Goal: Task Accomplishment & Management: Use online tool/utility

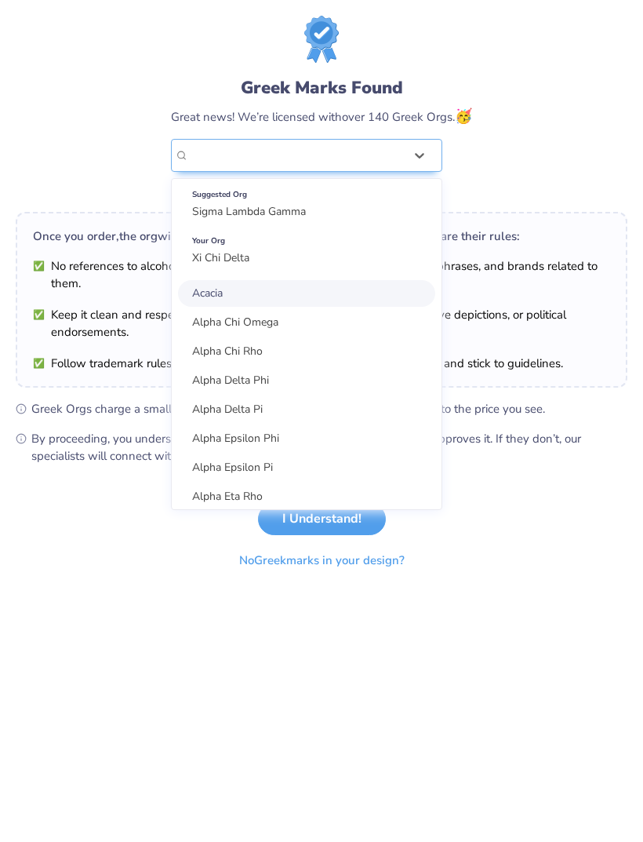
click at [519, 130] on div "Greek Marks Found Great news! We’re licensed with over 140 Greek Orgs. 🥳 option…" at bounding box center [322, 108] width 612 height 184
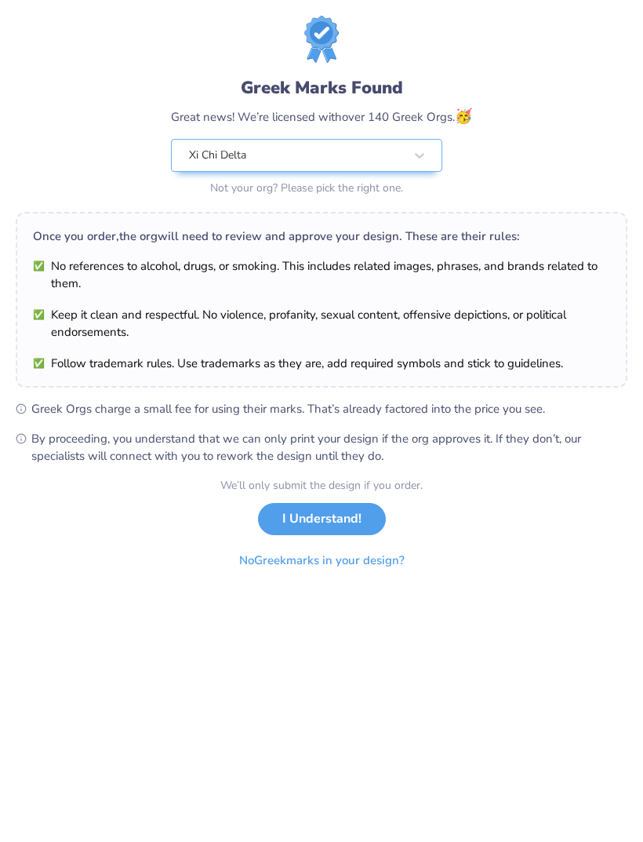
click at [290, 516] on button "I Understand!" at bounding box center [322, 519] width 128 height 32
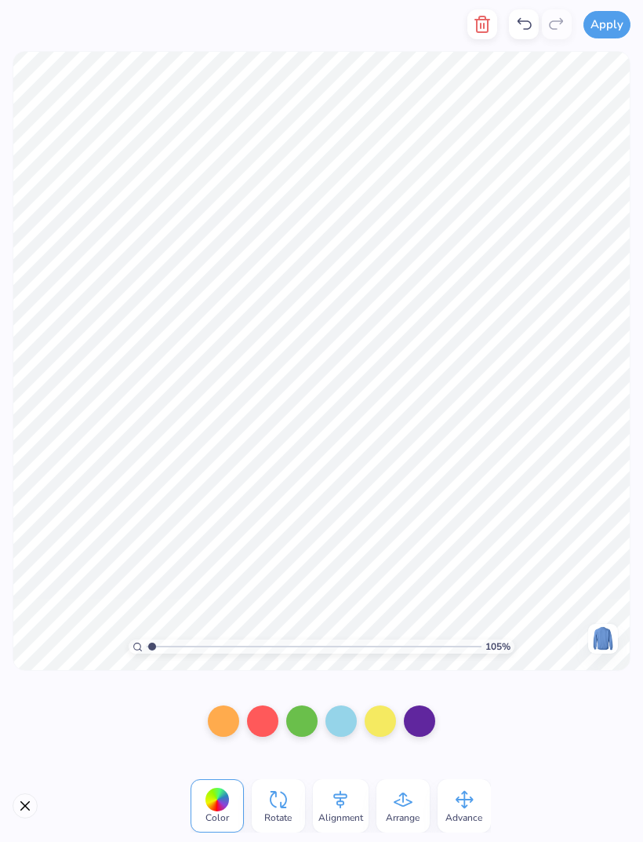
click at [521, 27] on icon at bounding box center [524, 24] width 19 height 19
click at [526, 27] on icon at bounding box center [524, 24] width 19 height 19
click at [533, 27] on icon at bounding box center [524, 24] width 19 height 19
click at [560, 24] on icon at bounding box center [557, 24] width 19 height 19
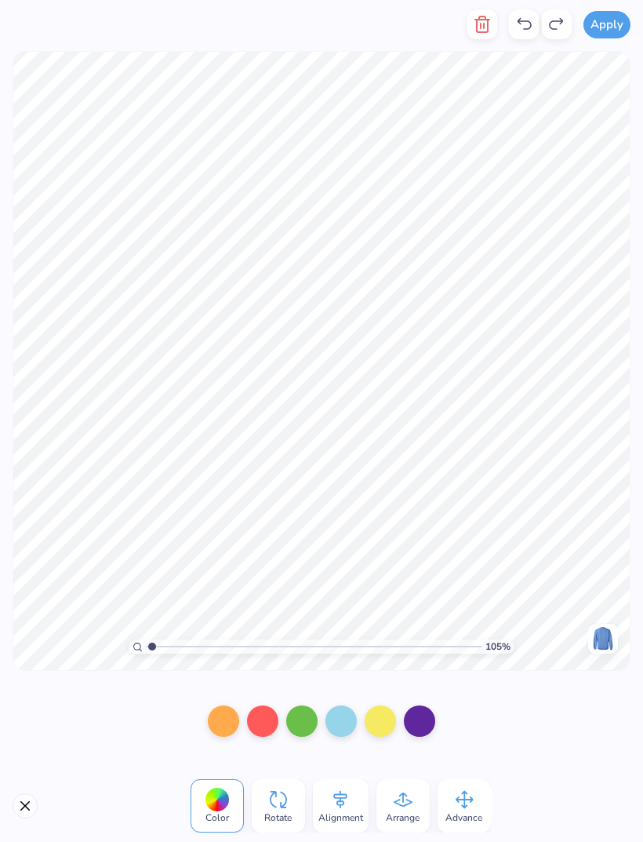
click at [559, 27] on icon at bounding box center [557, 24] width 19 height 19
click at [559, 23] on div at bounding box center [540, 24] width 63 height 30
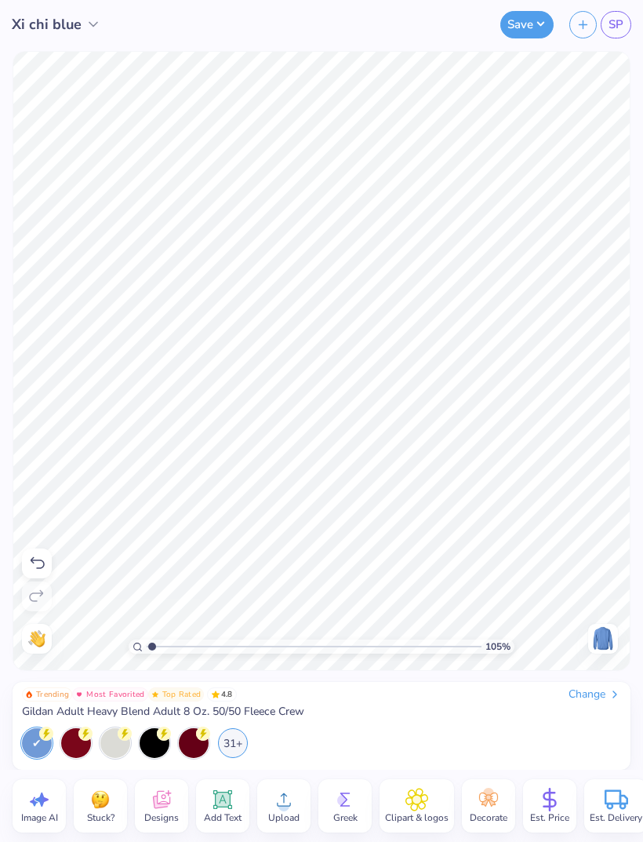
click at [121, 739] on icon at bounding box center [125, 734] width 14 height 14
click at [117, 748] on div at bounding box center [115, 743] width 30 height 30
click at [195, 757] on div at bounding box center [194, 743] width 30 height 30
click at [620, 32] on span "SP" at bounding box center [616, 25] width 15 height 18
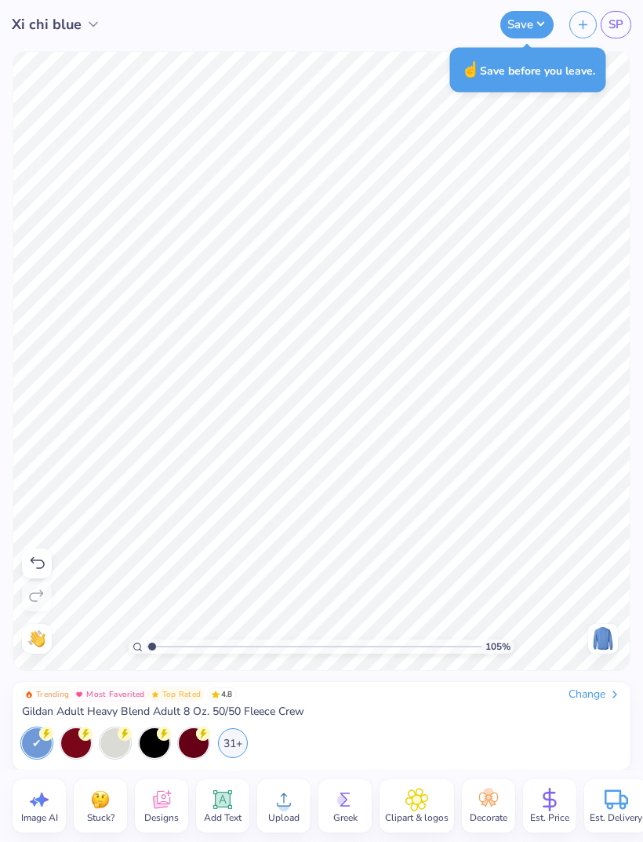
click at [78, 33] on span "Xi chi blue" at bounding box center [47, 24] width 70 height 21
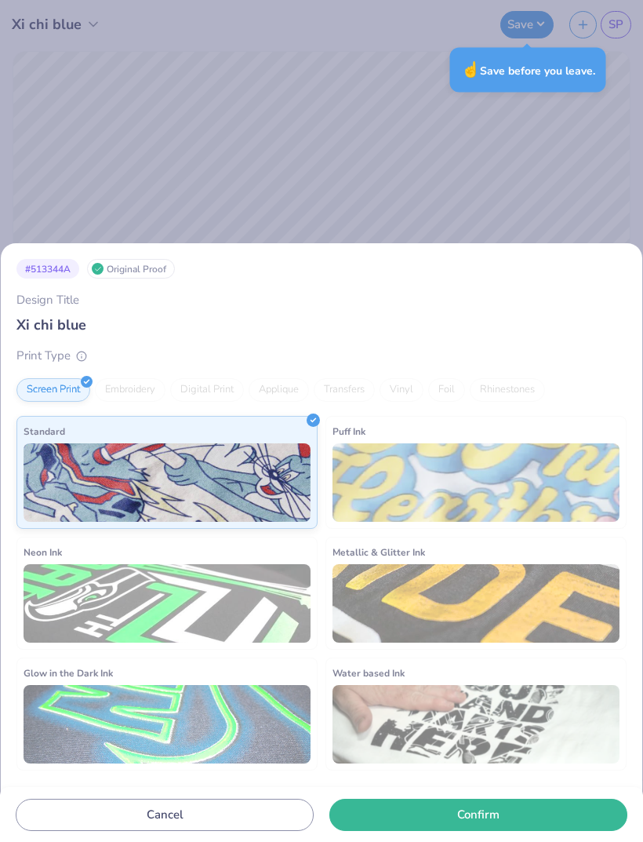
click at [129, 400] on div "Embroidery" at bounding box center [130, 390] width 71 height 24
click at [281, 322] on input "Xi chi blue" at bounding box center [321, 325] width 610 height 20
click at [104, 204] on div "# 513344A Original Proof Design Title Xi chi blue Print Type Screen Print Embro…" at bounding box center [321, 421] width 643 height 842
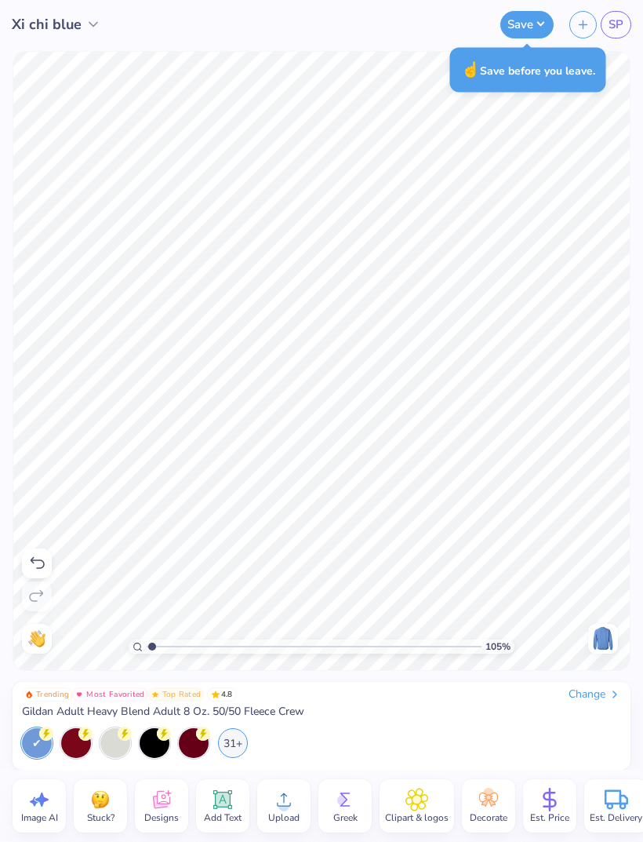
click at [548, 11] on div "Save" at bounding box center [527, 24] width 53 height 27
click at [517, 37] on button "Save" at bounding box center [527, 24] width 53 height 27
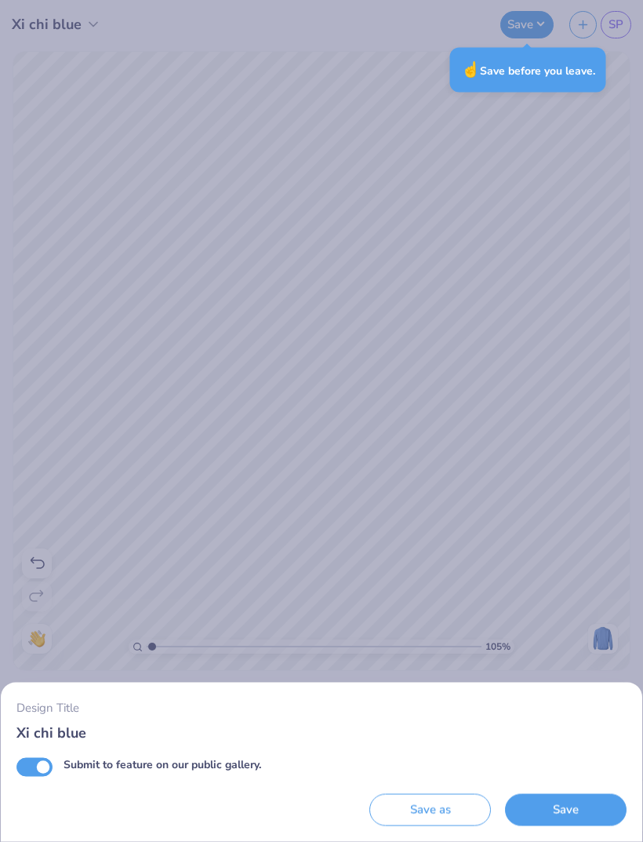
type input "1.04794309614427"
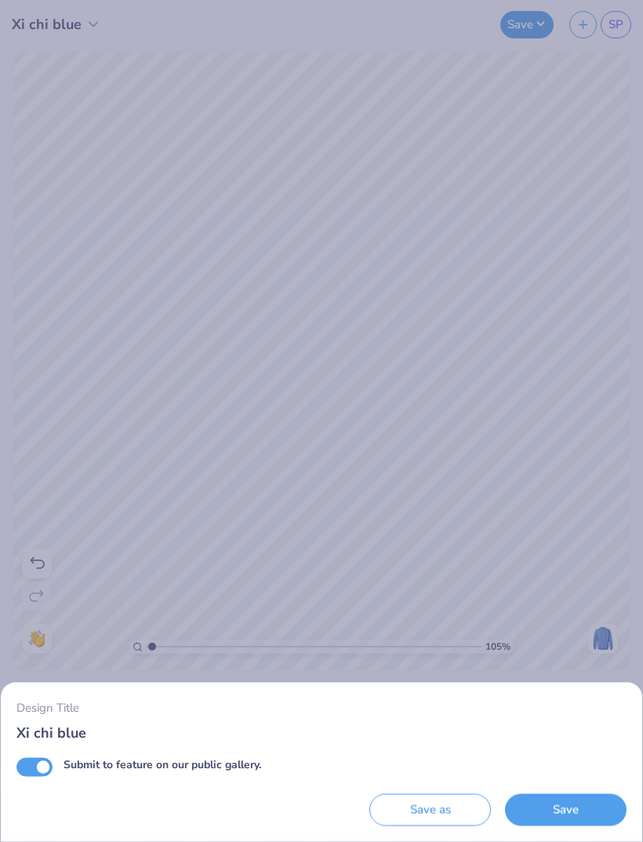
click at [42, 764] on input "Submit to feature on our public gallery." at bounding box center [34, 766] width 36 height 19
checkbox input "false"
click at [548, 811] on button "Save" at bounding box center [566, 810] width 122 height 32
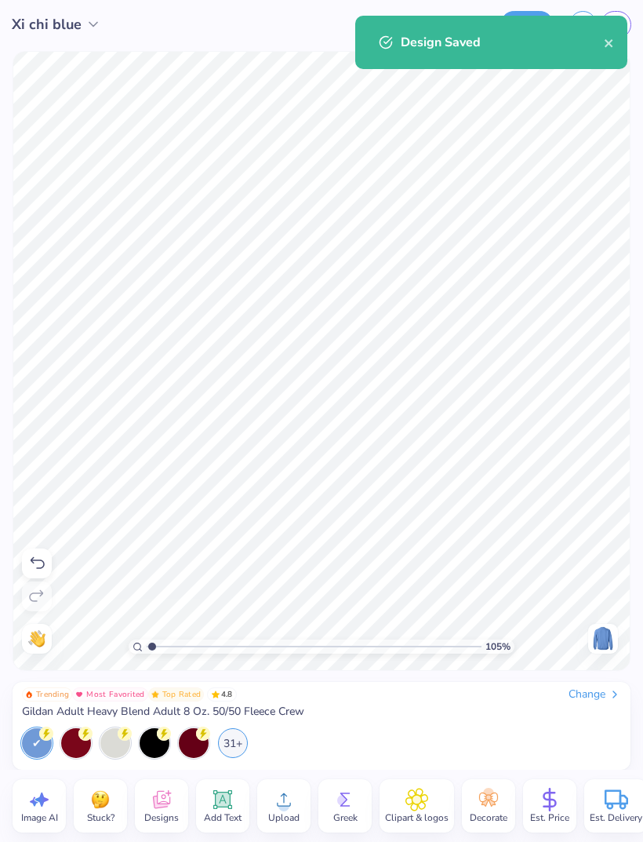
click at [610, 42] on icon "close" at bounding box center [609, 43] width 8 height 8
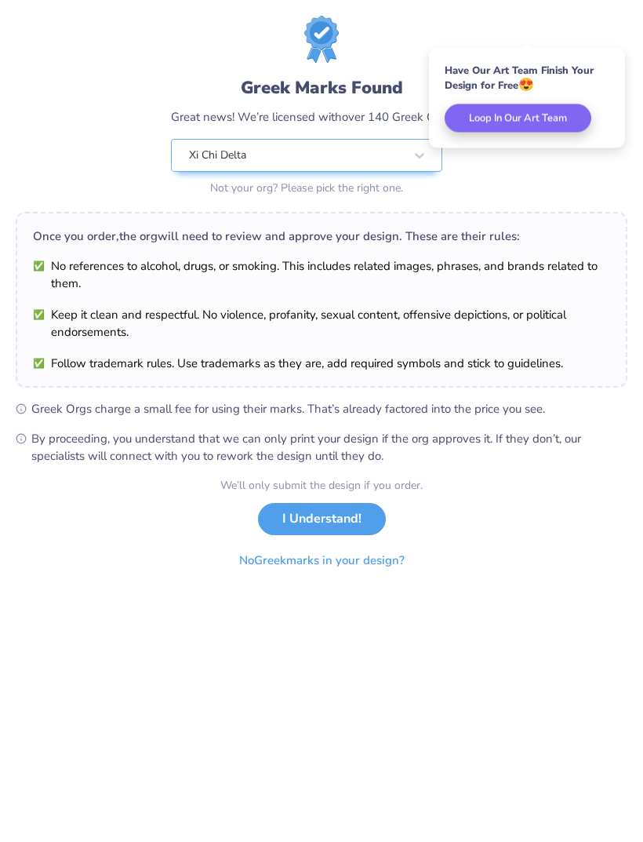
click at [574, 20] on div "Greek Marks Found Great news! We’re licensed with over 140 Greek Orgs. 🥳 Xi Chi…" at bounding box center [322, 108] width 612 height 184
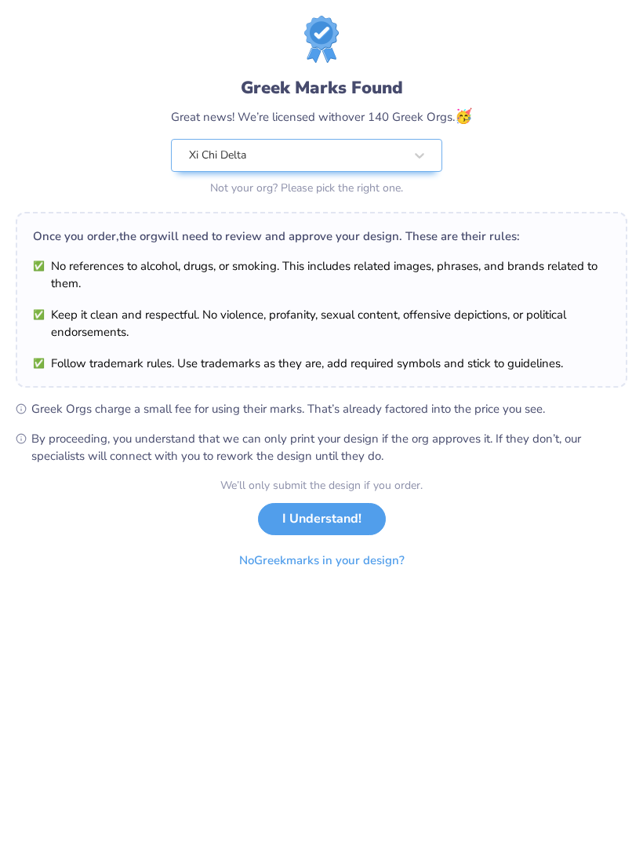
click at [340, 519] on button "I Understand!" at bounding box center [322, 519] width 128 height 32
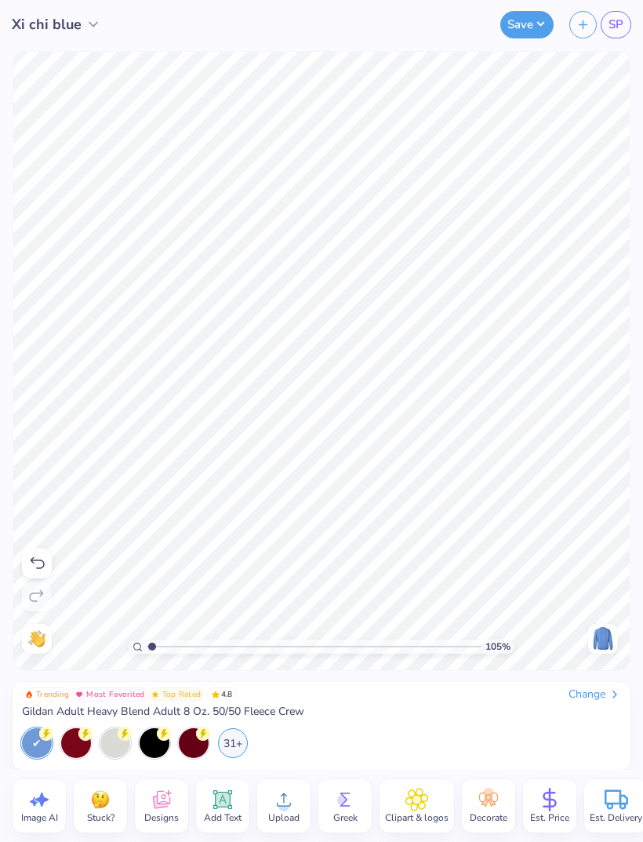
type input "1"
click at [541, 801] on icon at bounding box center [550, 800] width 24 height 24
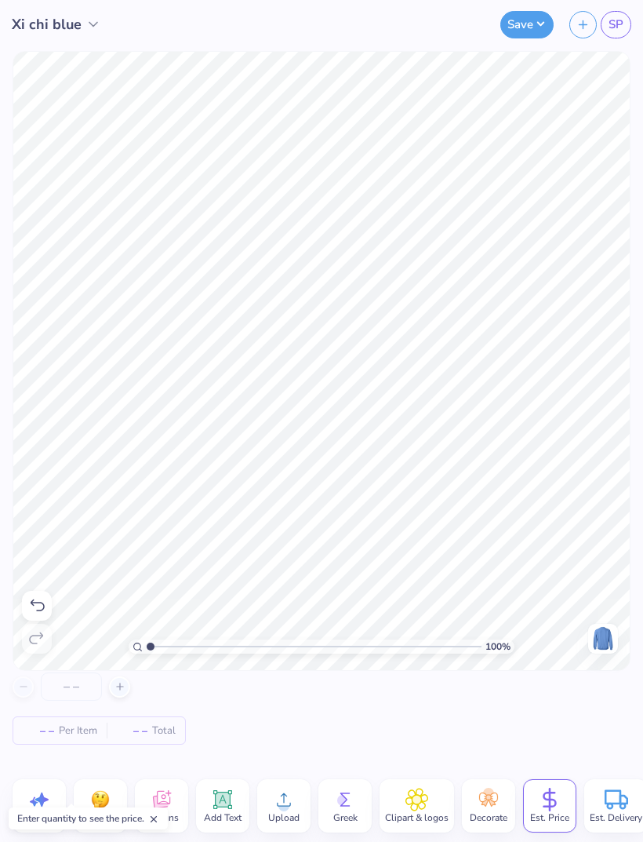
click at [127, 694] on div at bounding box center [119, 686] width 21 height 21
click at [119, 687] on line at bounding box center [119, 687] width 6 height 0
click at [26, 690] on icon at bounding box center [23, 686] width 11 height 11
click at [25, 690] on div "12" at bounding box center [72, 686] width 118 height 28
click at [12, 685] on div "12 $52.14 Per Item $677.82 Total" at bounding box center [321, 720] width 643 height 97
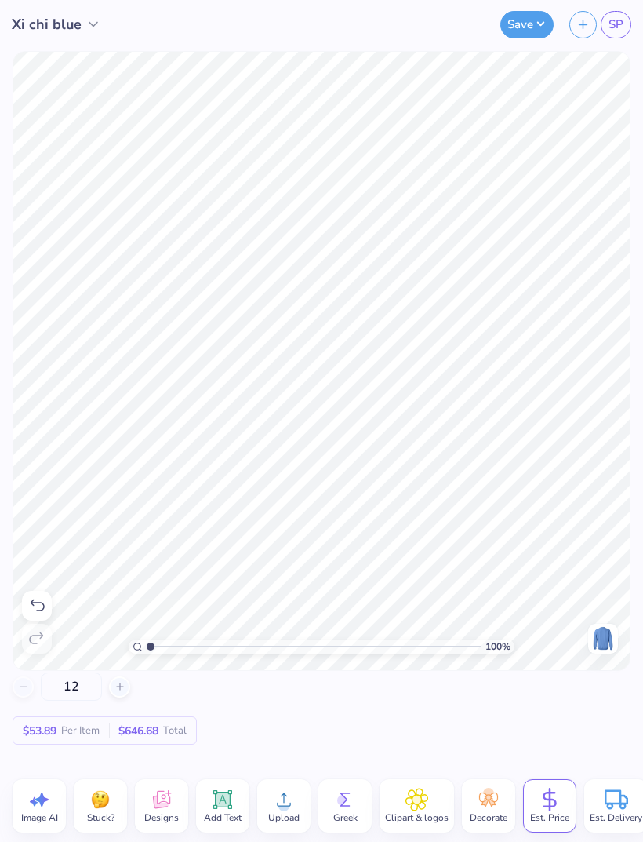
click at [7, 685] on div "12 $53.89 Per Item $646.68 Total" at bounding box center [321, 720] width 643 height 97
click at [66, 684] on input "12" at bounding box center [71, 686] width 61 height 28
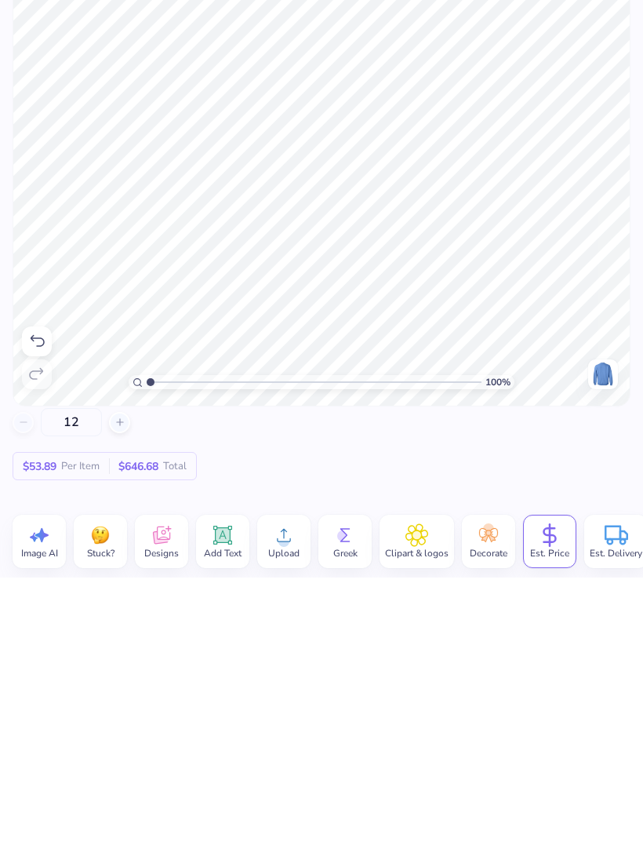
click at [89, 672] on input "12" at bounding box center [71, 686] width 61 height 28
type input "1"
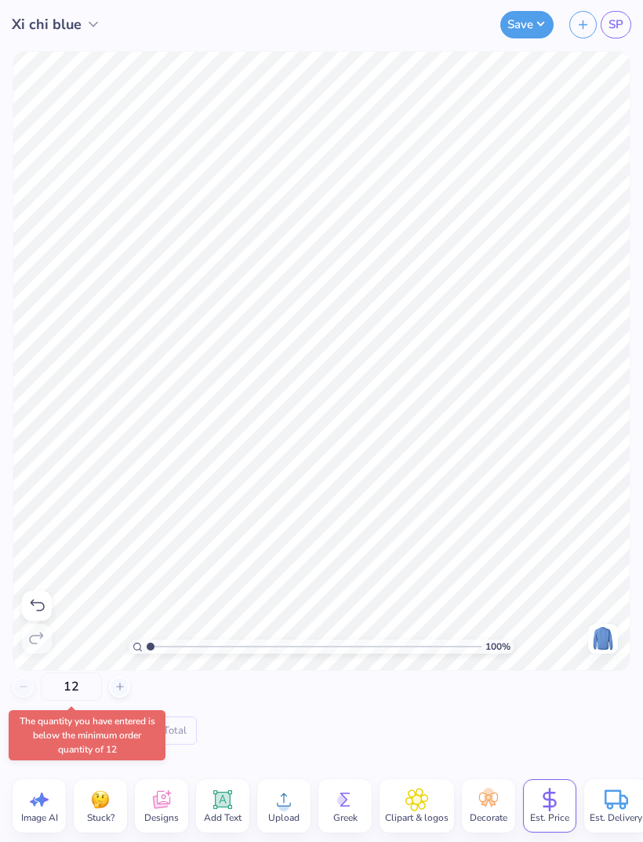
click at [89, 680] on input "12" at bounding box center [71, 686] width 61 height 28
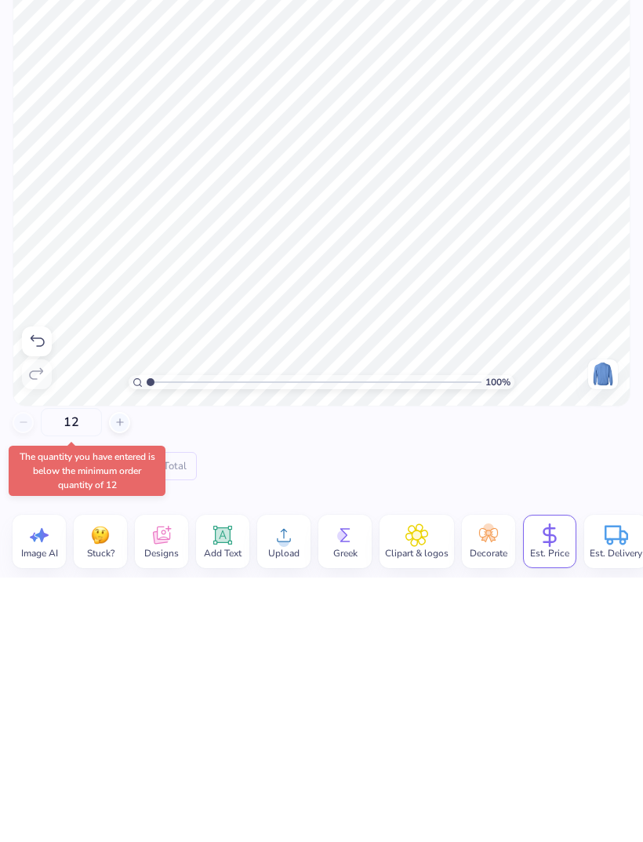
type input "1"
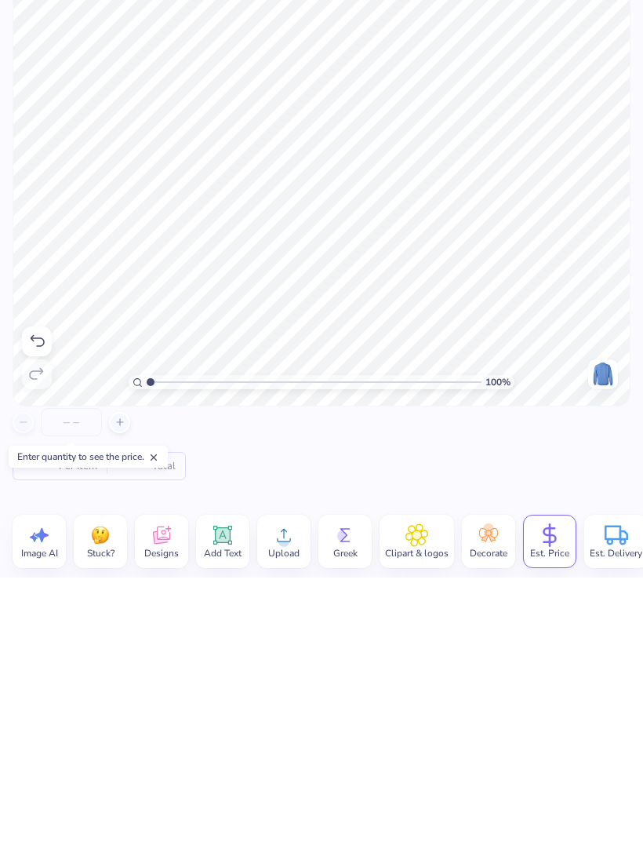
click at [479, 672] on div "– – Per Item – – Total" at bounding box center [322, 708] width 618 height 72
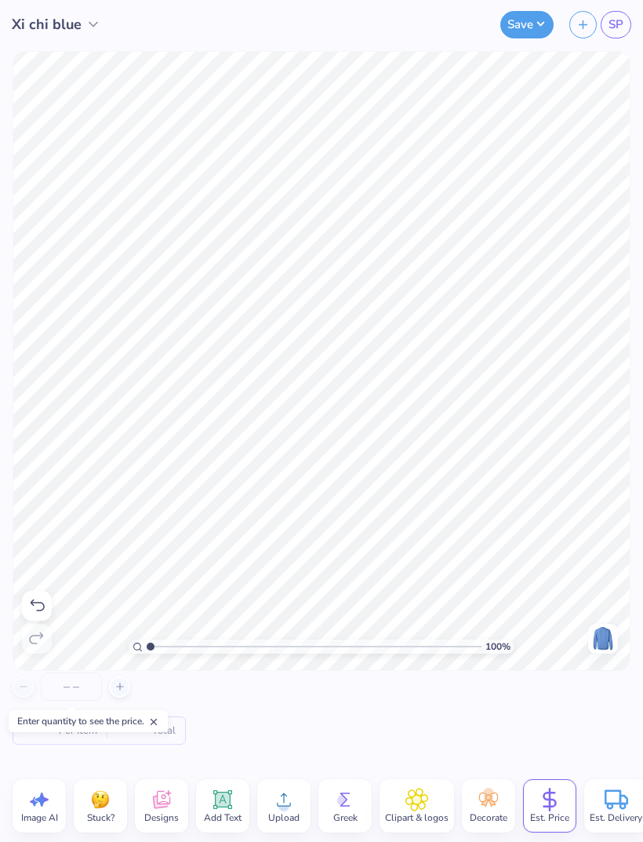
click at [612, 23] on span "SP" at bounding box center [616, 25] width 15 height 18
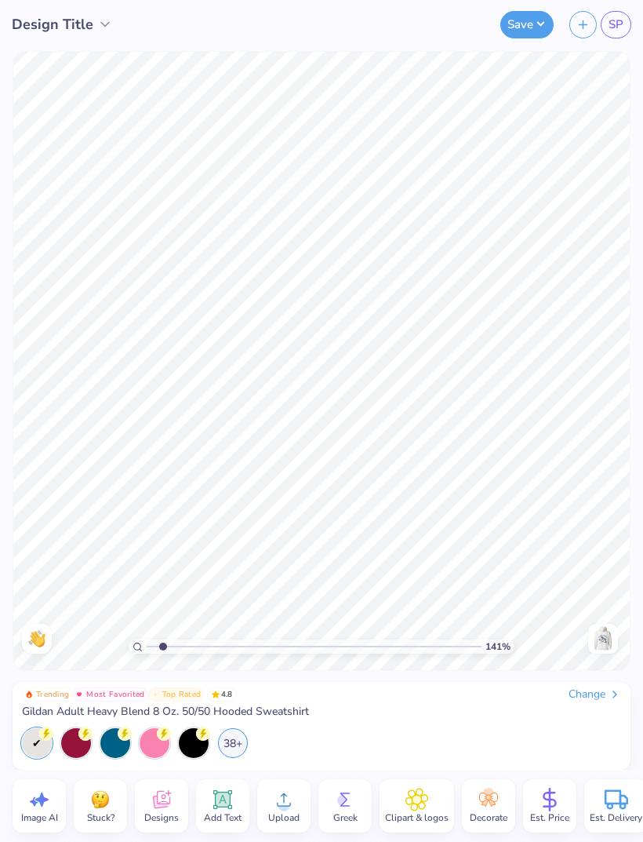
type input "1.35529516480158"
click at [584, 694] on div "Change" at bounding box center [595, 694] width 53 height 14
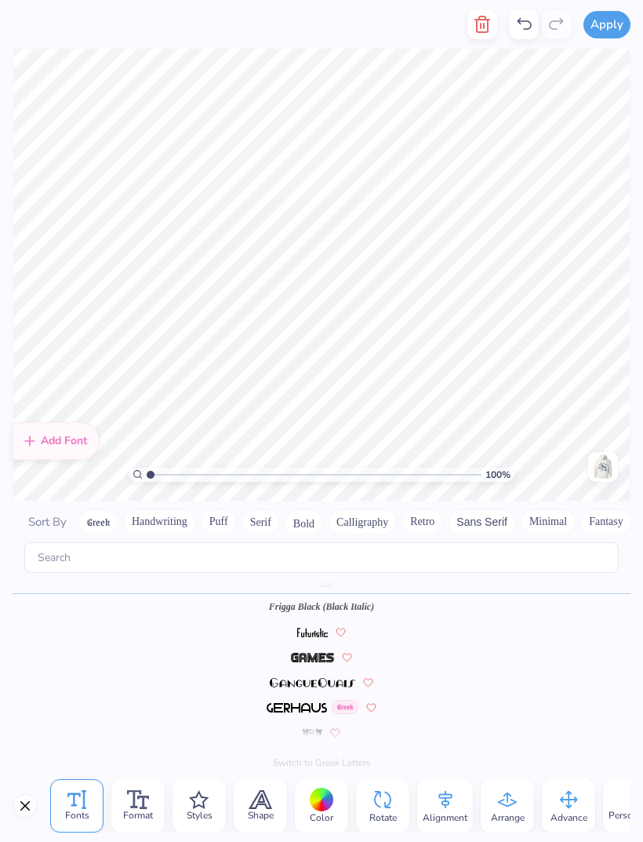
scroll to position [0, 1]
type textarea "Xi Chi"
type textarea "P"
type textarea "Delta"
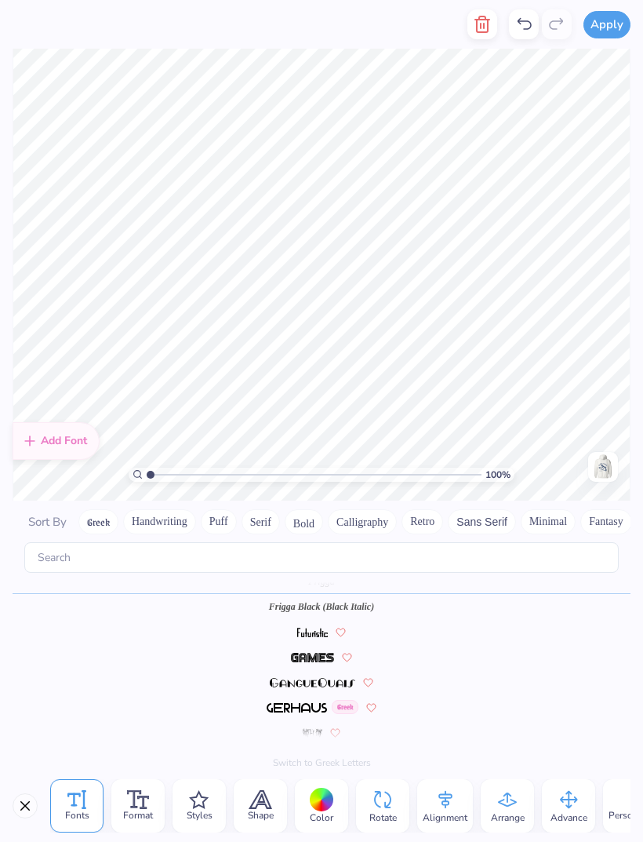
scroll to position [1, 2]
type textarea "est. 2002"
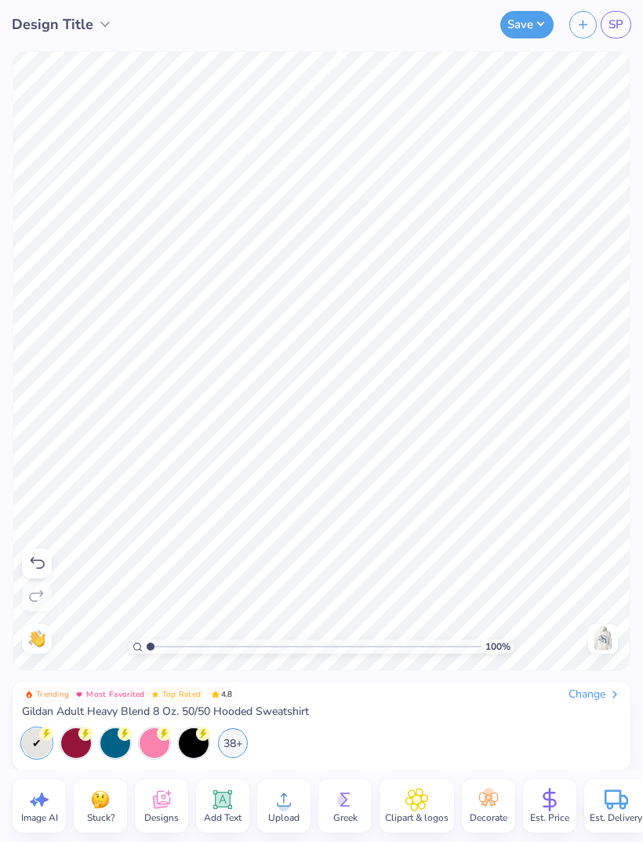
click at [548, 804] on icon at bounding box center [550, 800] width 24 height 24
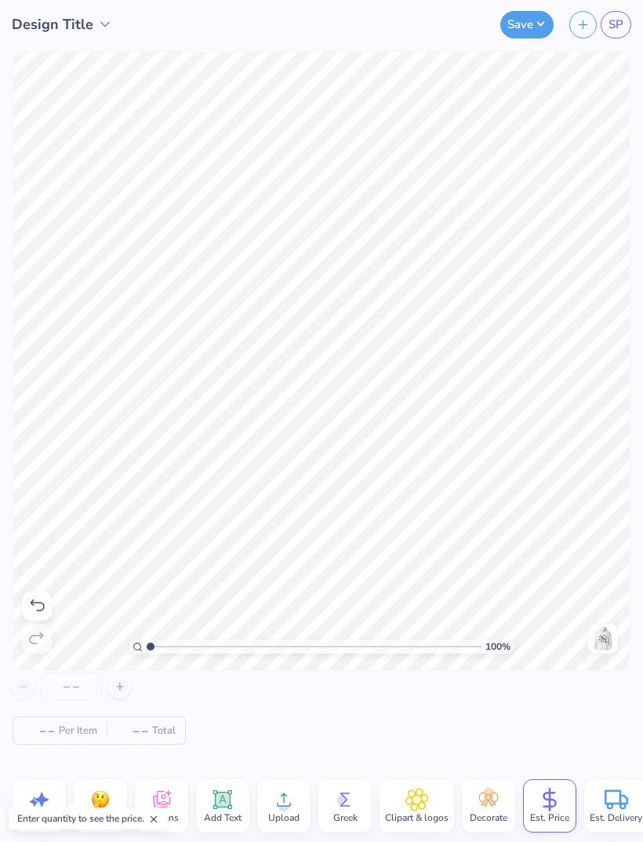
click at [82, 723] on span "Per Item" at bounding box center [78, 731] width 38 height 16
click at [127, 682] on div at bounding box center [119, 686] width 21 height 21
type input "12"
click at [517, 21] on button "Save" at bounding box center [527, 24] width 53 height 27
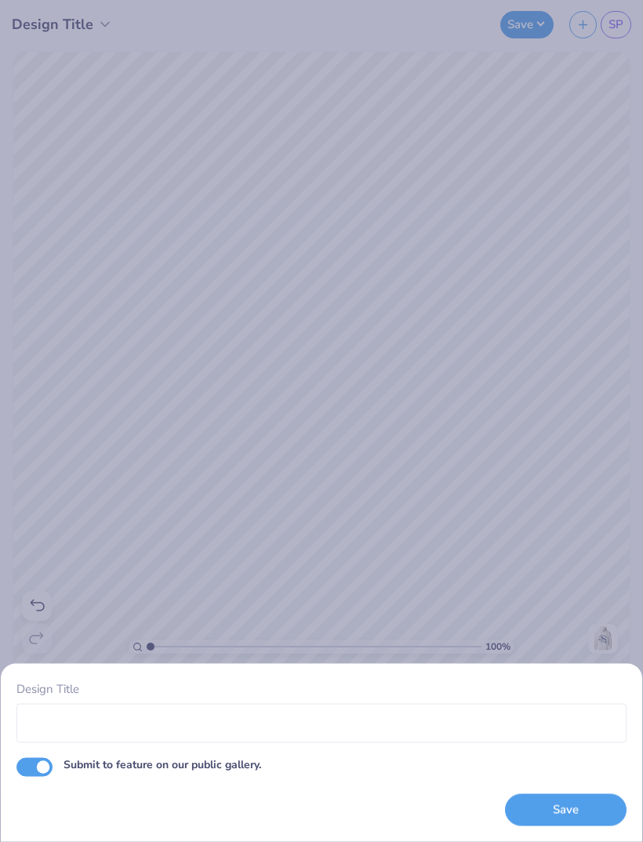
click at [591, 161] on div "Design Title Submit to feature on our public gallery. Save" at bounding box center [321, 421] width 643 height 842
